Goal: Information Seeking & Learning: Find specific page/section

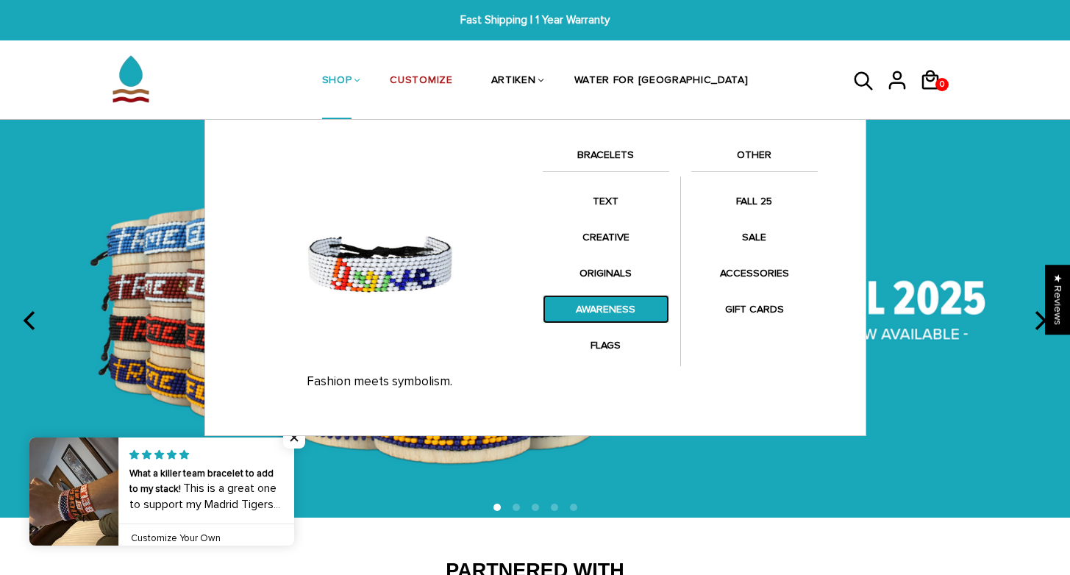
click at [607, 307] on link "AWARENESS" at bounding box center [606, 309] width 126 height 29
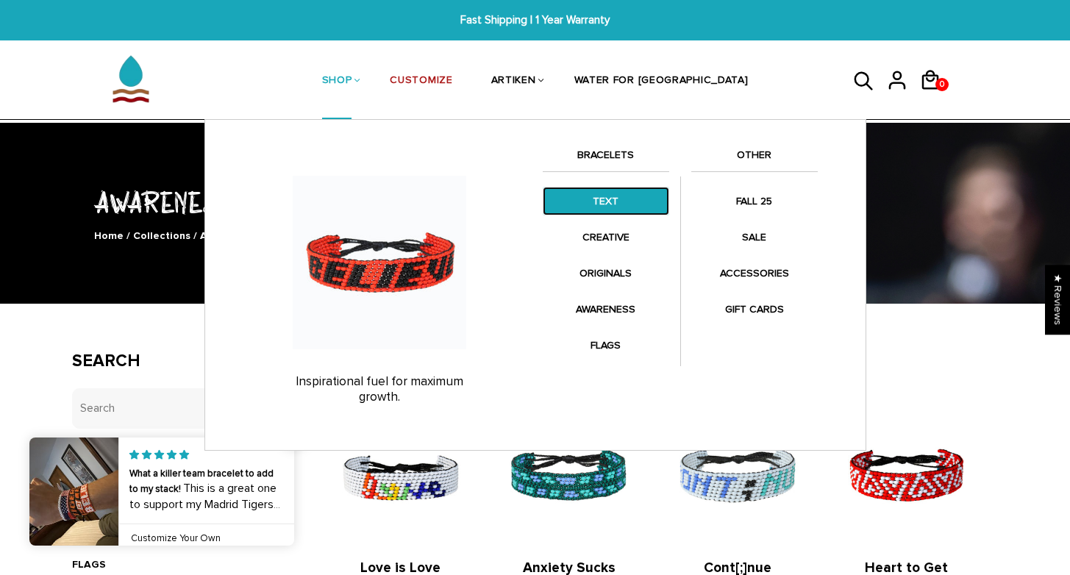
click at [602, 200] on link "TEXT" at bounding box center [606, 201] width 126 height 29
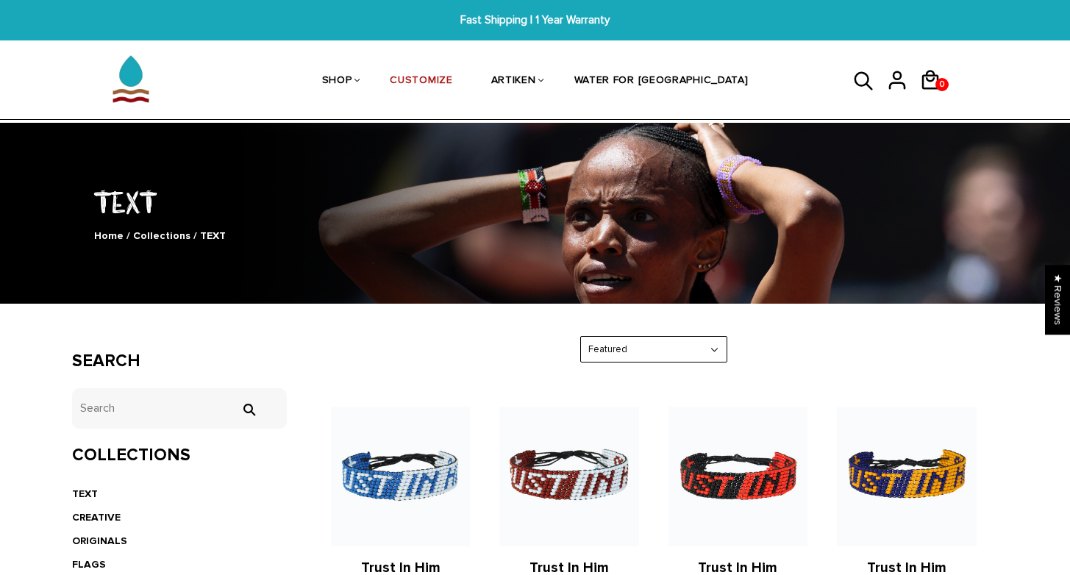
click at [857, 83] on icon at bounding box center [864, 80] width 18 height 18
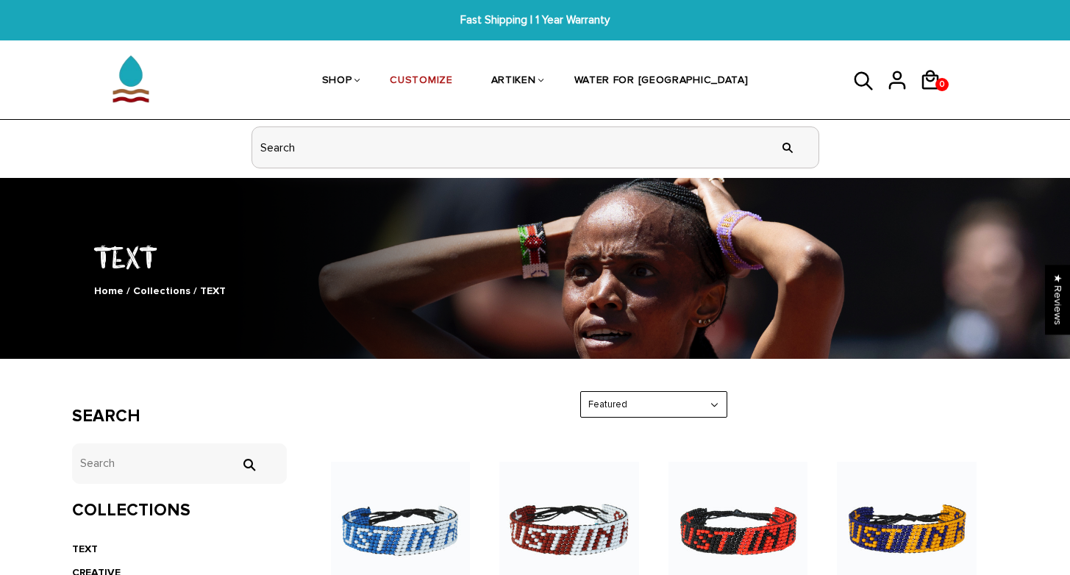
click at [571, 141] on input "header search" at bounding box center [535, 147] width 566 height 40
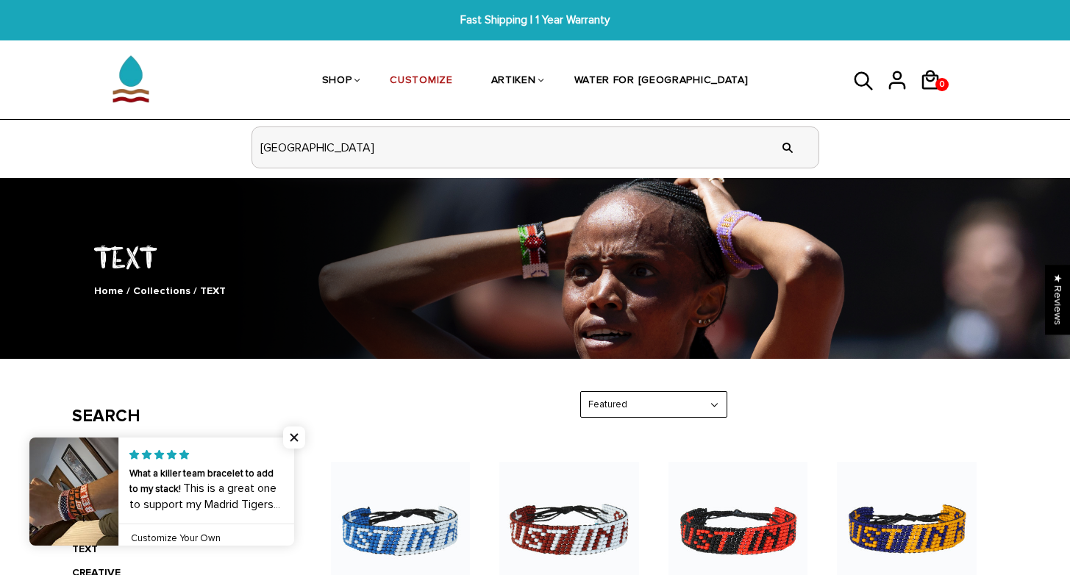
type input "[GEOGRAPHIC_DATA]"
click at [773, 120] on input "" at bounding box center [787, 147] width 29 height 55
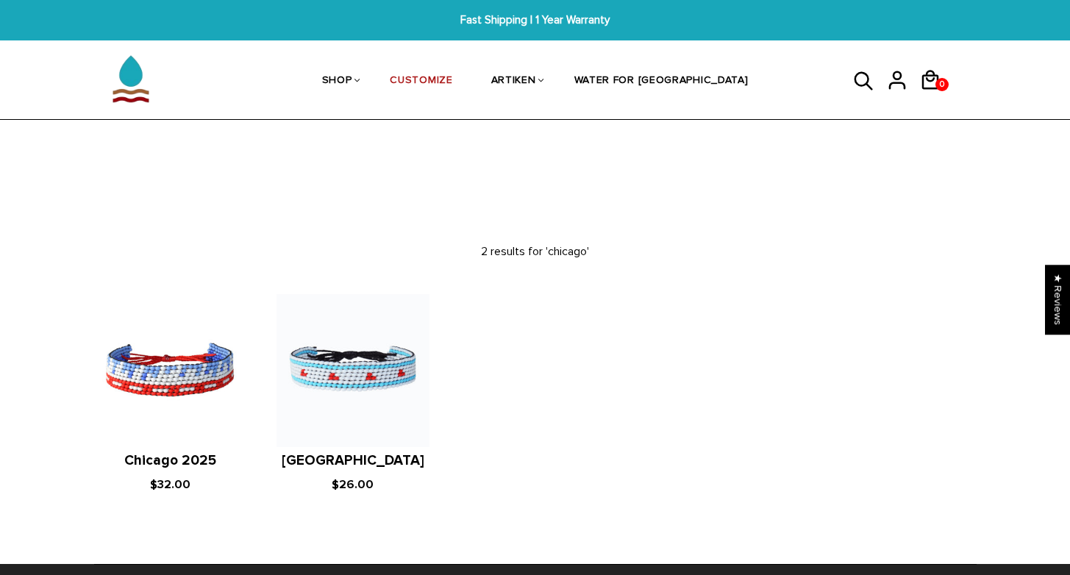
click at [857, 82] on icon at bounding box center [864, 80] width 18 height 18
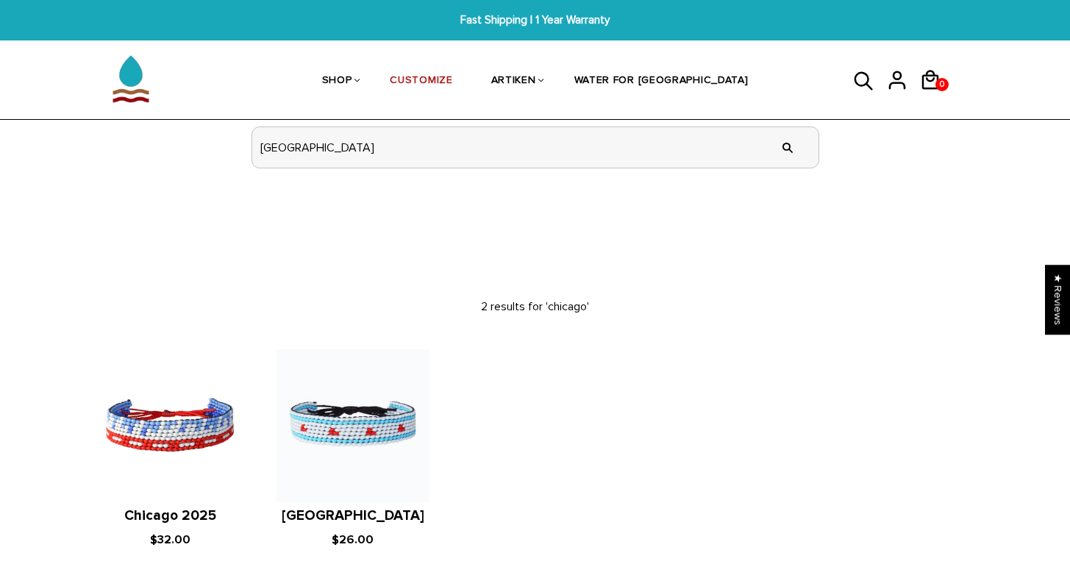
click at [529, 157] on input "chicago" at bounding box center [535, 147] width 566 height 40
drag, startPoint x: 334, startPoint y: 151, endPoint x: 243, endPoint y: 141, distance: 91.7
click at [243, 141] on div "chicago " at bounding box center [535, 147] width 625 height 55
type input "tokyo"
click at [773, 120] on input "" at bounding box center [787, 147] width 29 height 55
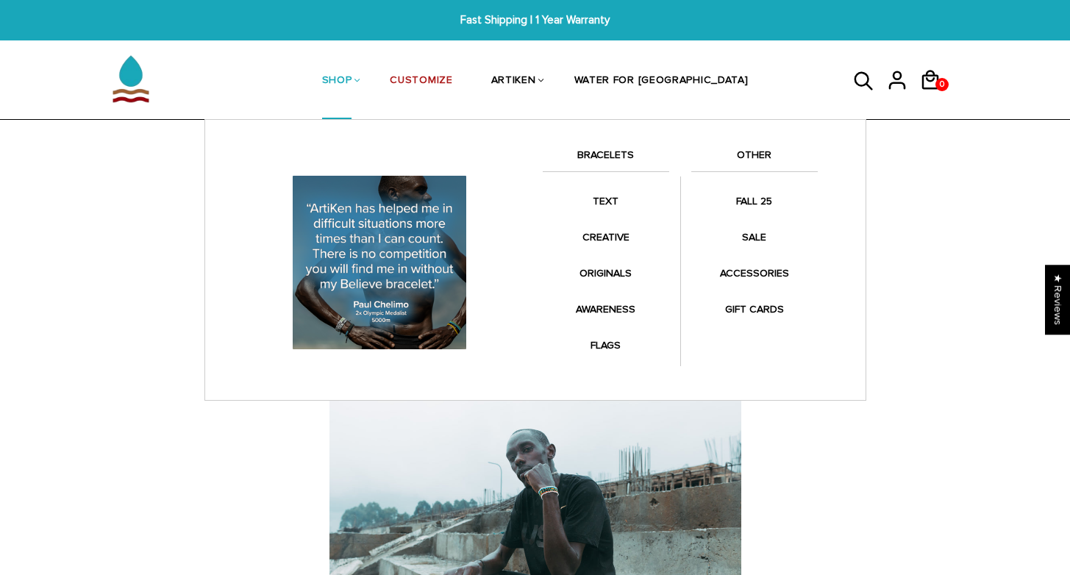
click at [607, 156] on link "BRACELETS" at bounding box center [606, 158] width 126 height 25
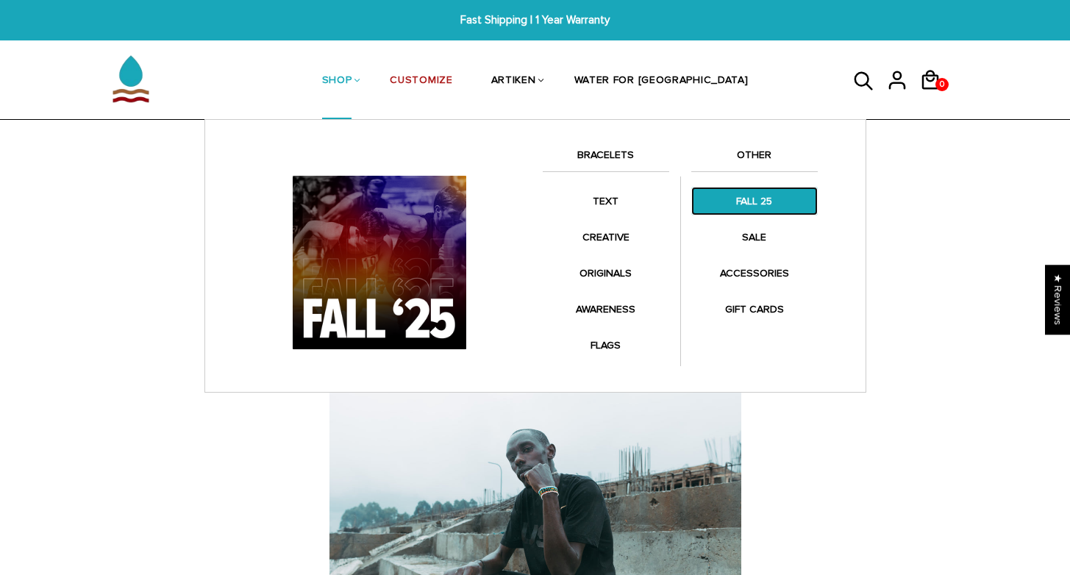
click at [771, 204] on link "FALL 25" at bounding box center [754, 201] width 126 height 29
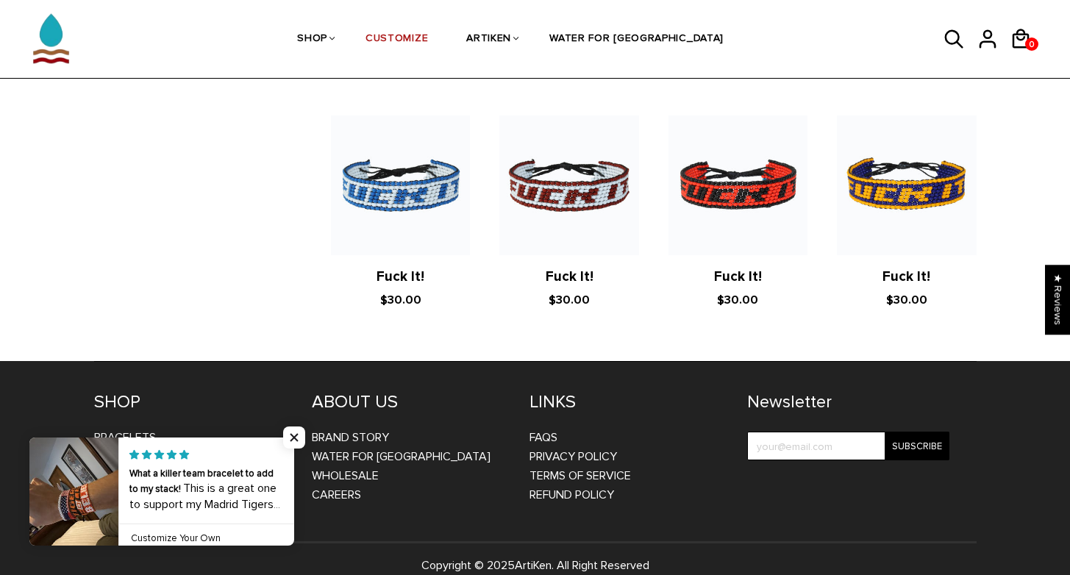
scroll to position [2622, 0]
